Goal: Find specific page/section: Find specific page/section

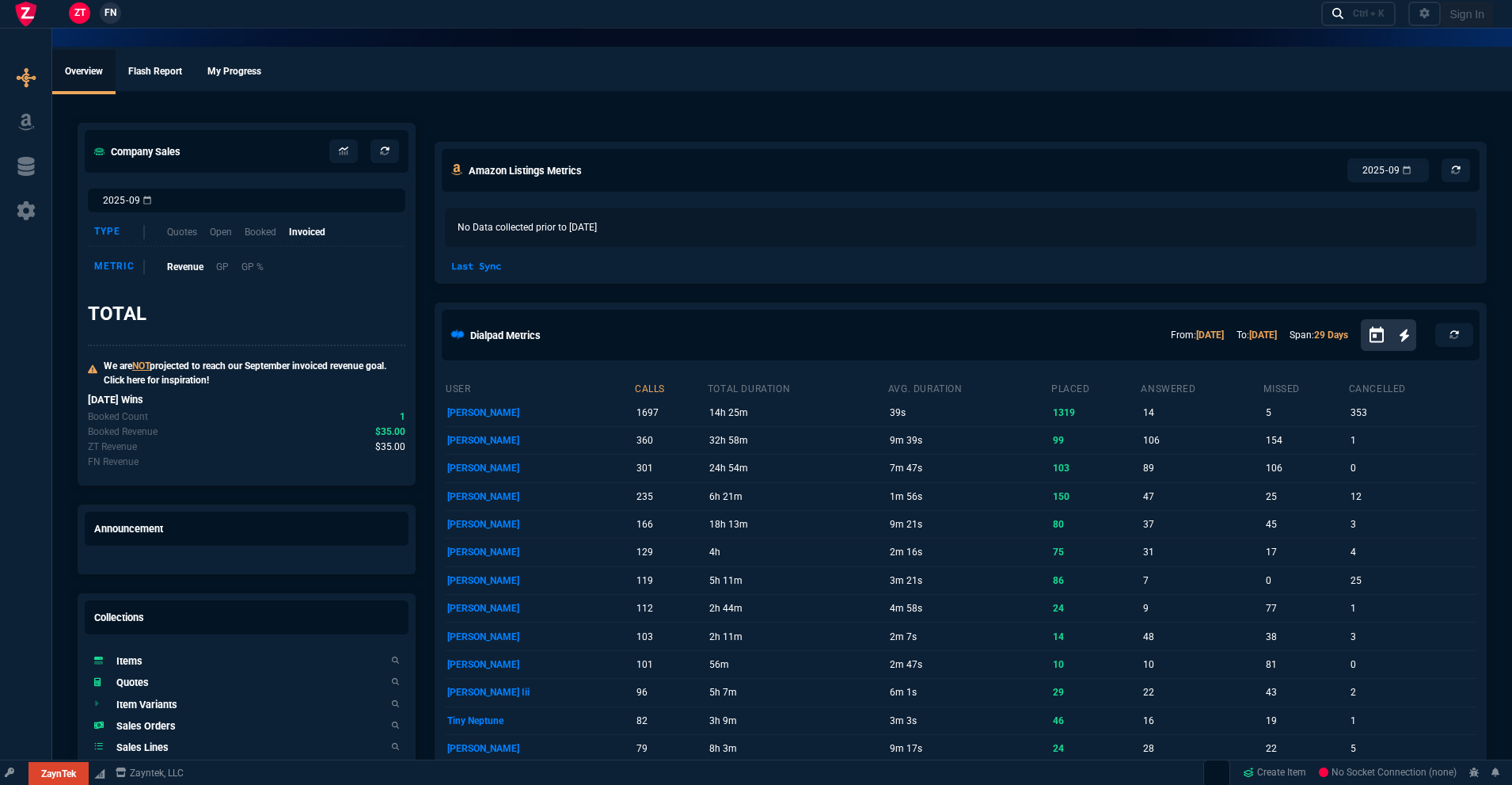
select select "18: totals"
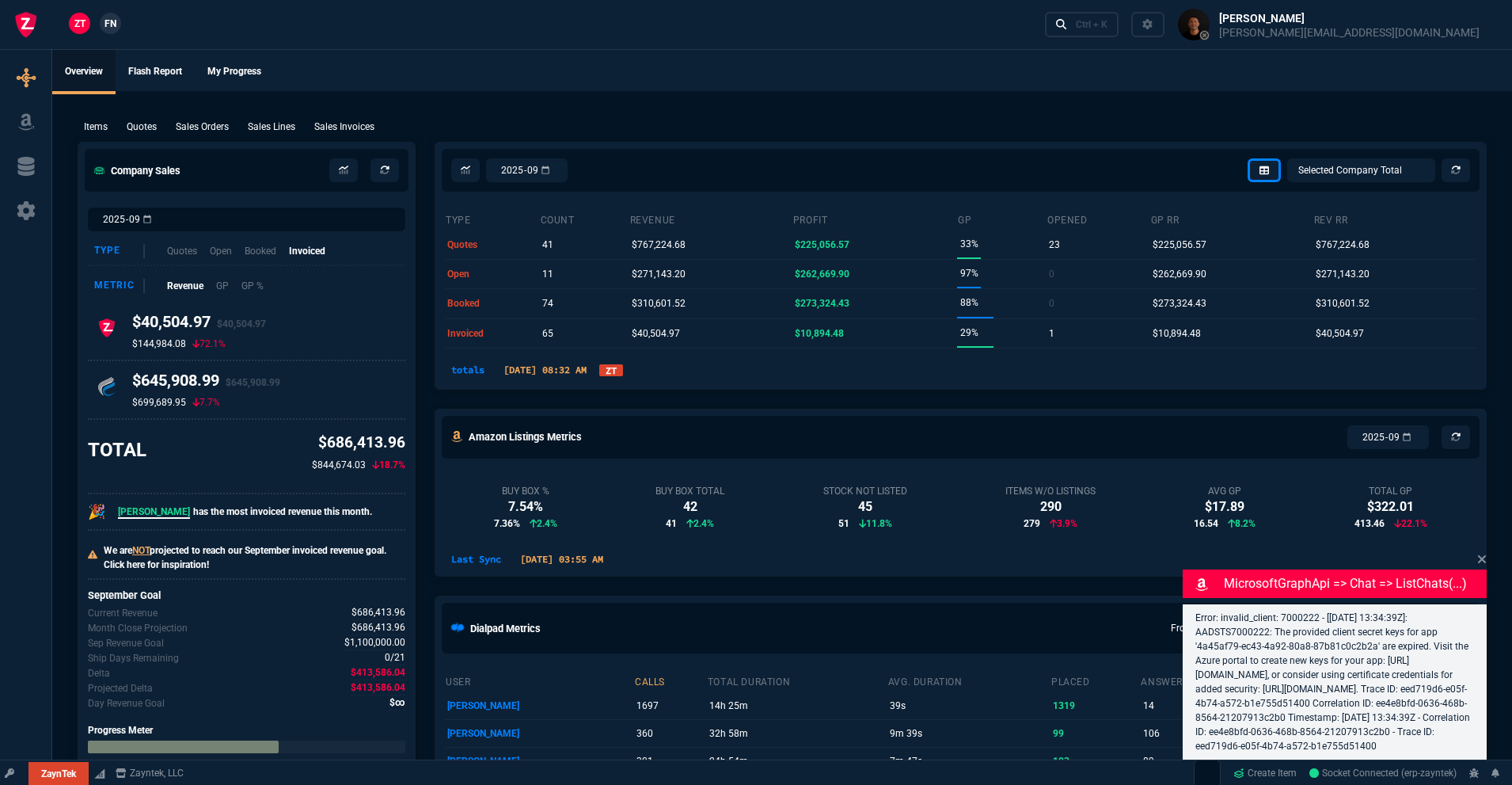
click at [624, 373] on link "ZT" at bounding box center [612, 371] width 24 height 12
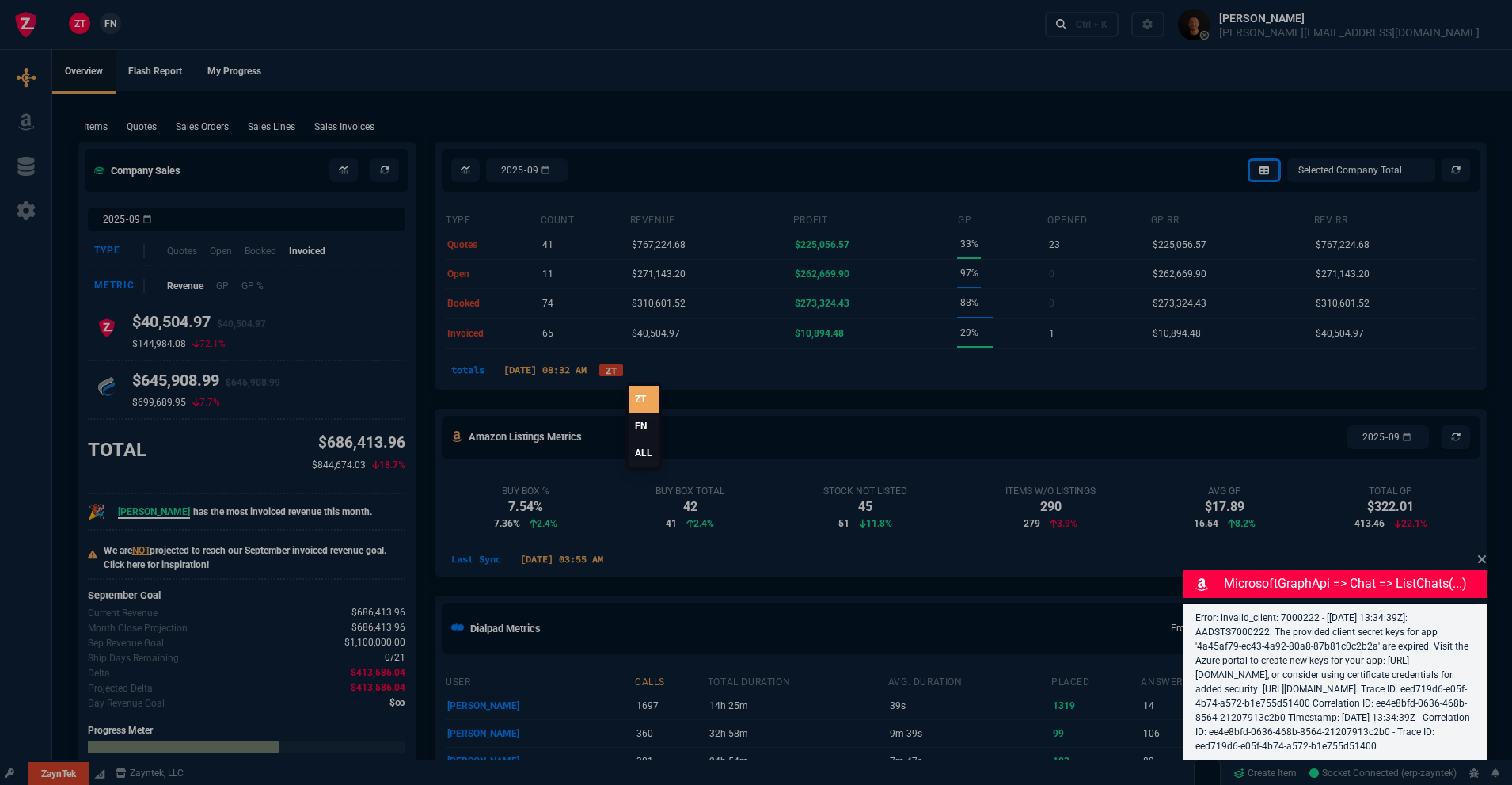
click at [637, 447] on link "ALL" at bounding box center [643, 452] width 30 height 27
